Goal: Unclear

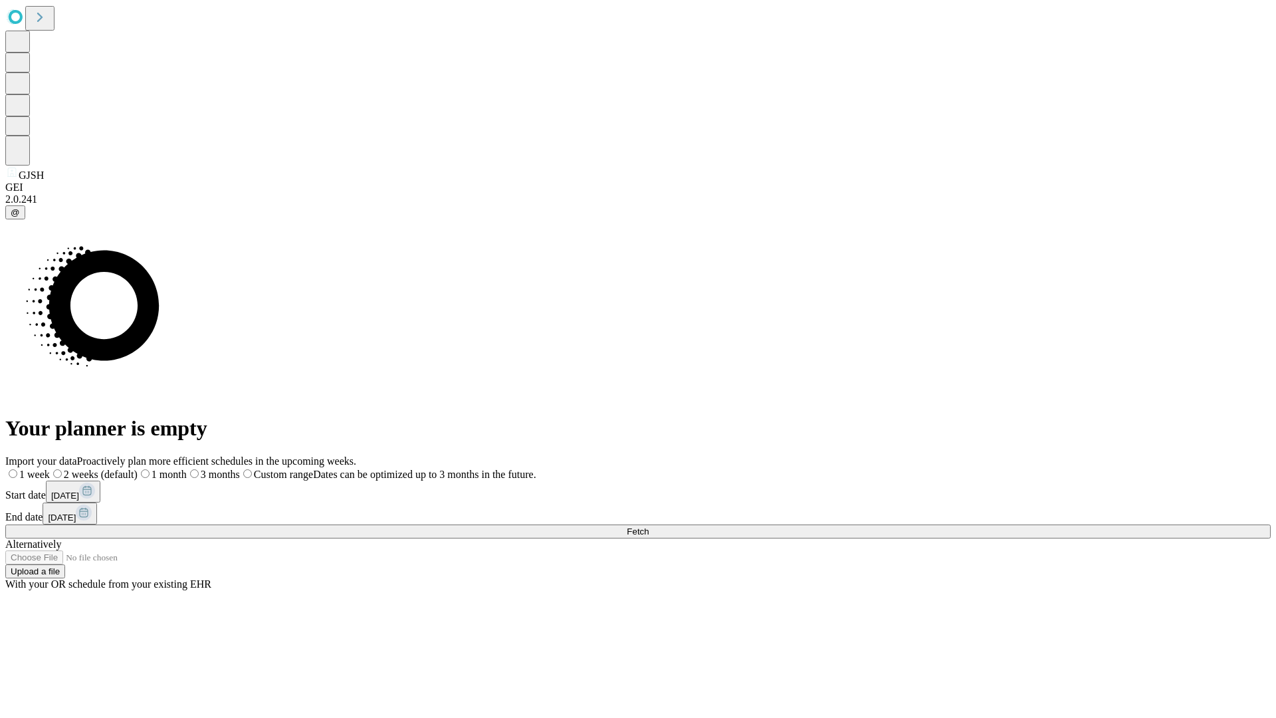
click at [649, 526] on span "Fetch" at bounding box center [638, 531] width 22 height 10
